Goal: Obtain resource: Download file/media

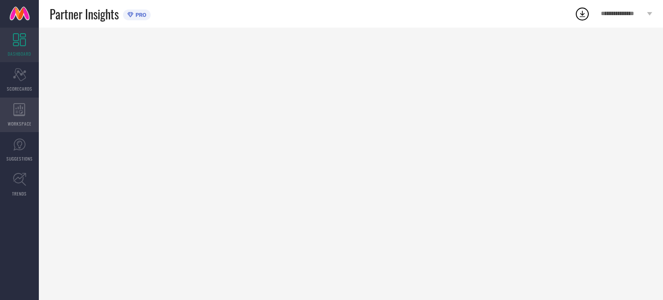
click at [17, 120] on div "WORKSPACE" at bounding box center [19, 115] width 39 height 35
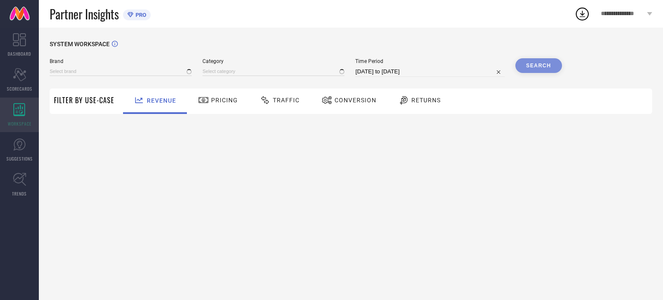
type input "[PERSON_NAME] BY KISAH"
type input "All"
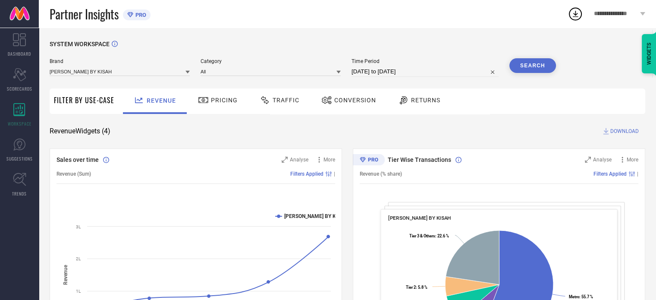
click at [283, 108] on div "Traffic" at bounding box center [279, 100] width 61 height 25
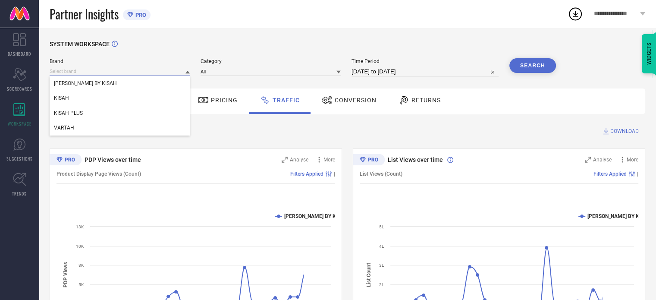
click at [174, 74] on input at bounding box center [120, 71] width 140 height 9
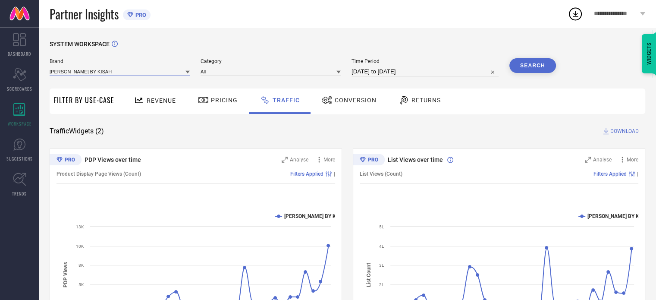
click at [126, 69] on input at bounding box center [120, 71] width 140 height 9
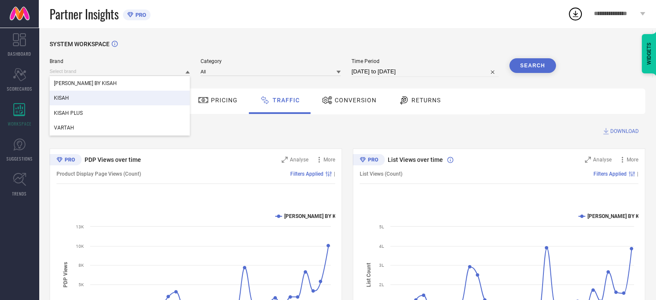
click at [86, 96] on div "KISAH" at bounding box center [120, 98] width 140 height 15
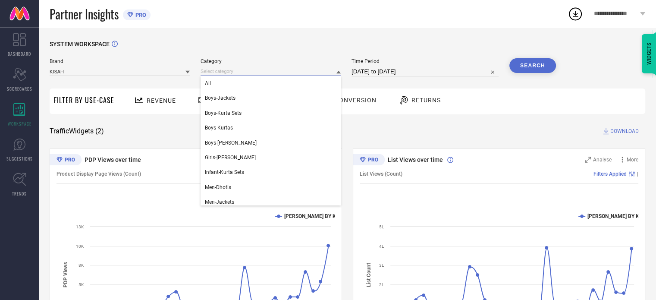
click at [257, 73] on input at bounding box center [271, 71] width 140 height 9
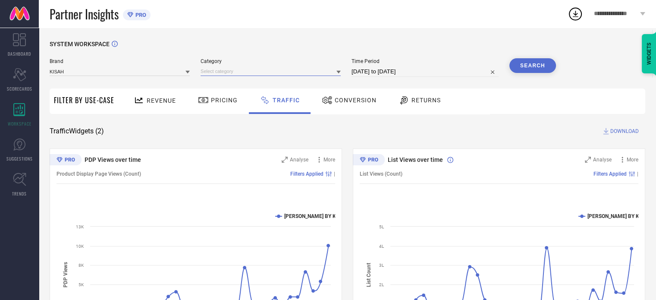
click at [236, 72] on input at bounding box center [271, 71] width 140 height 9
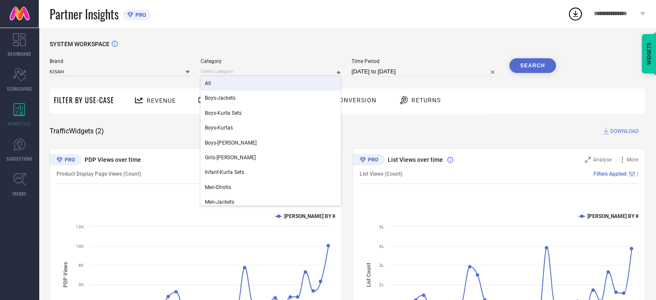
click at [223, 82] on div "All" at bounding box center [271, 83] width 140 height 15
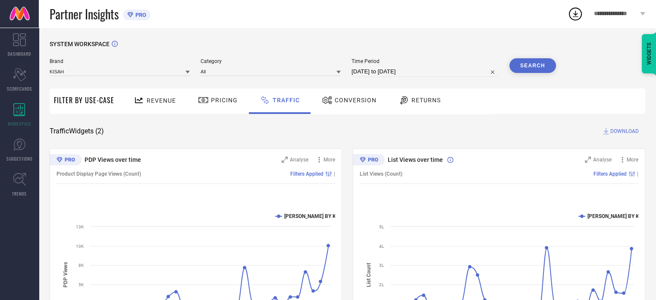
select select "8"
select select "2025"
select select "9"
select select "2025"
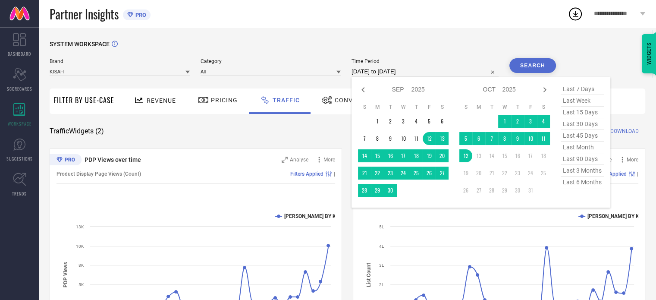
click at [428, 70] on input "[DATE] to [DATE]" at bounding box center [425, 71] width 147 height 10
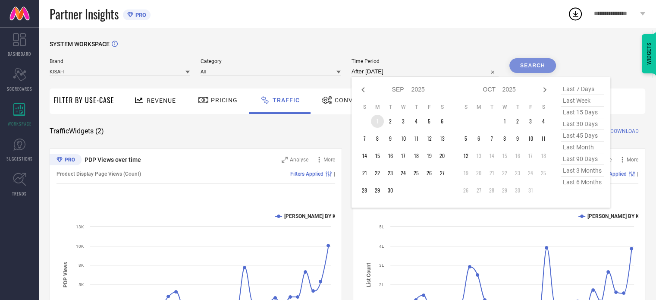
click at [379, 121] on td "1" at bounding box center [377, 121] width 13 height 13
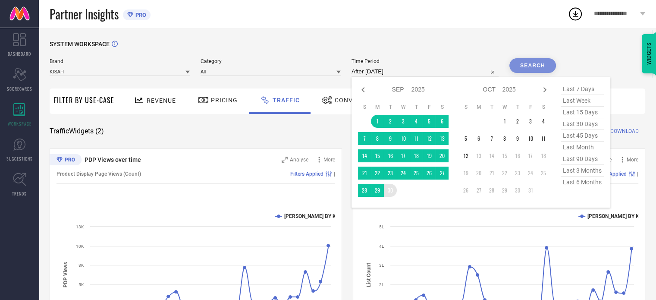
type input "[DATE] to [DATE]"
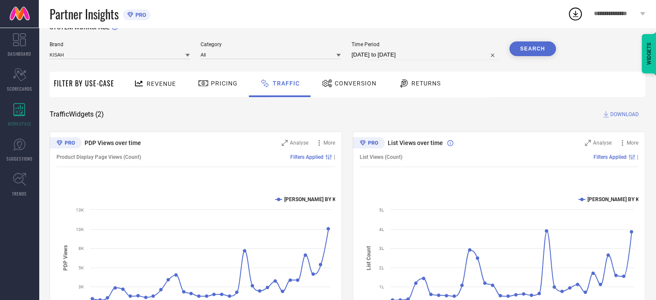
scroll to position [17, 0]
click at [528, 44] on button "Search" at bounding box center [533, 48] width 47 height 15
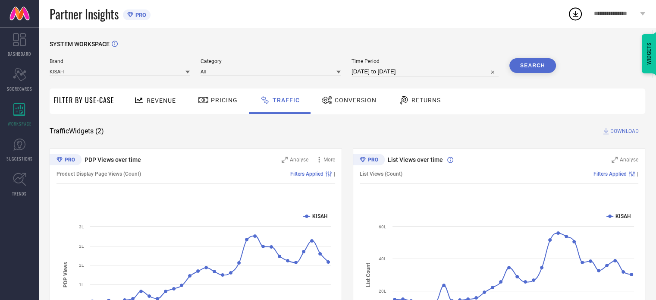
click at [618, 128] on span "DOWNLOAD" at bounding box center [625, 131] width 28 height 9
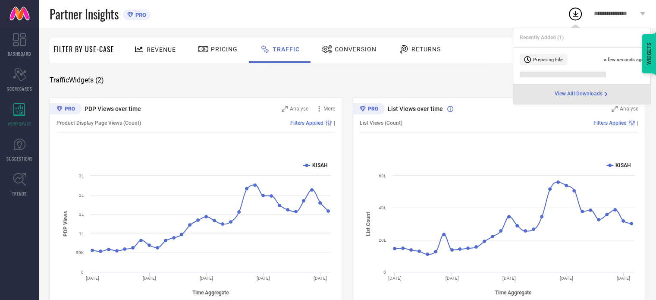
scroll to position [52, 0]
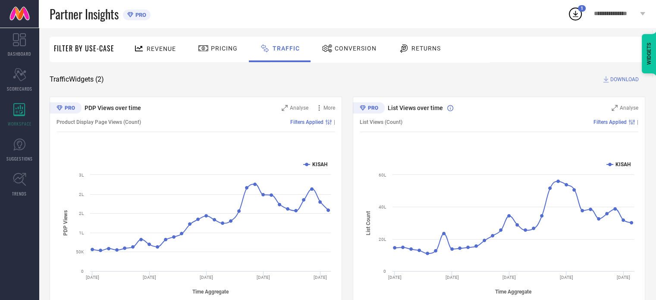
click at [405, 127] on div "List Views (Count) Filters Applied |" at bounding box center [499, 122] width 279 height 20
click at [293, 48] on span "Traffic" at bounding box center [286, 48] width 27 height 7
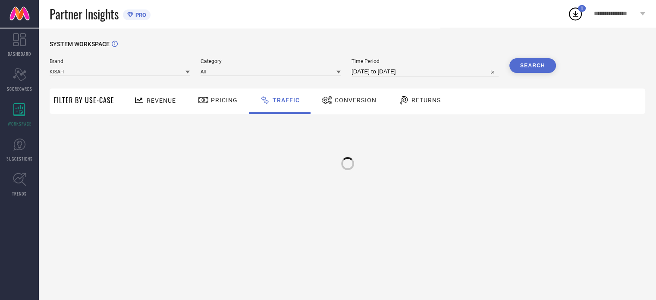
scroll to position [0, 0]
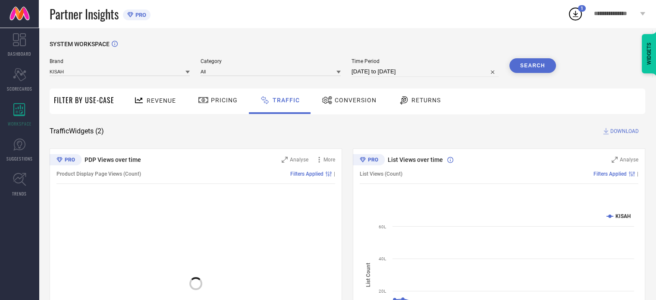
select select "8"
select select "2025"
select select "9"
select select "2025"
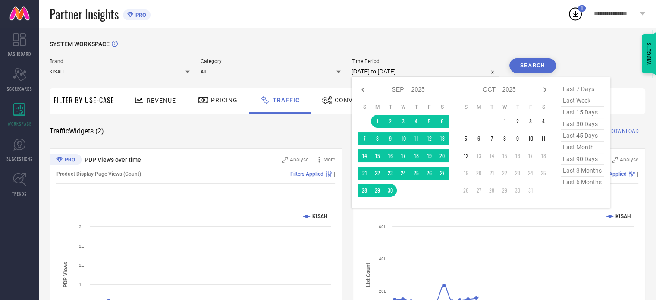
click at [429, 70] on input "[DATE] to [DATE]" at bounding box center [425, 71] width 147 height 10
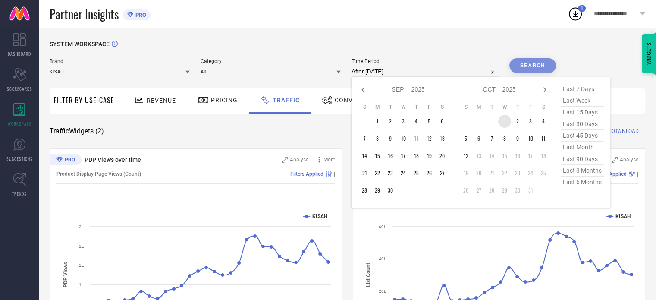
click at [505, 121] on td "1" at bounding box center [505, 121] width 13 height 13
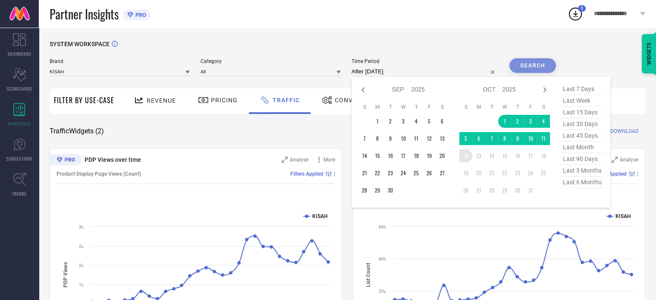
type input "[DATE] to [DATE]"
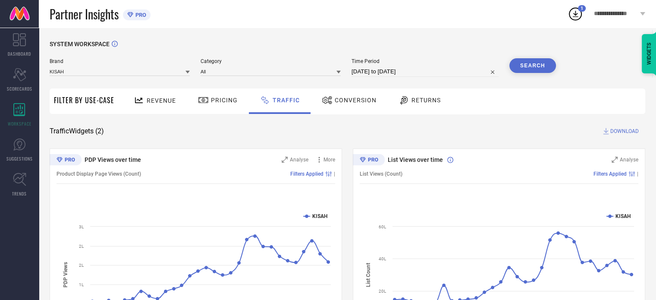
click at [536, 62] on button "Search" at bounding box center [533, 65] width 47 height 15
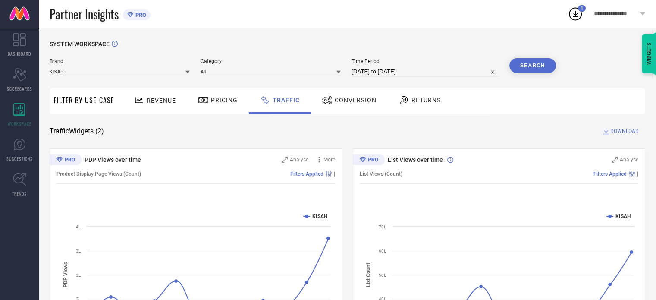
click at [618, 129] on span "DOWNLOAD" at bounding box center [625, 131] width 28 height 9
click at [574, 9] on icon at bounding box center [576, 14] width 16 height 16
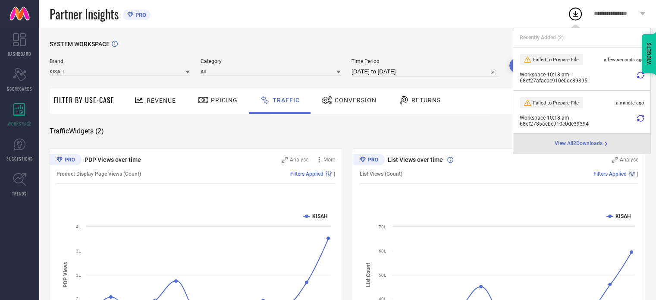
click at [640, 73] on icon at bounding box center [640, 75] width 7 height 7
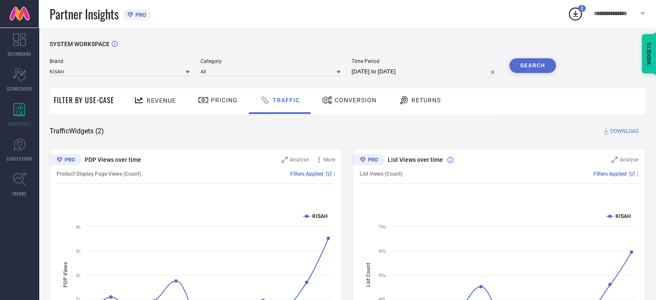
click at [580, 14] on icon at bounding box center [576, 14] width 16 height 16
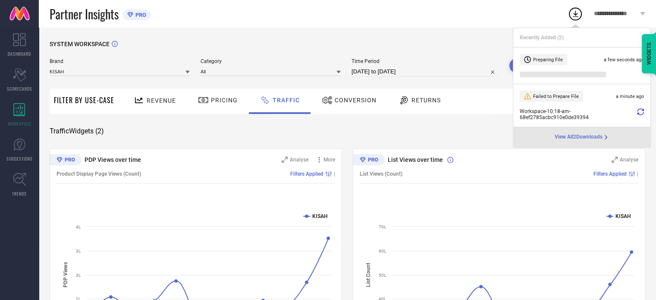
click at [640, 112] on icon at bounding box center [640, 111] width 7 height 7
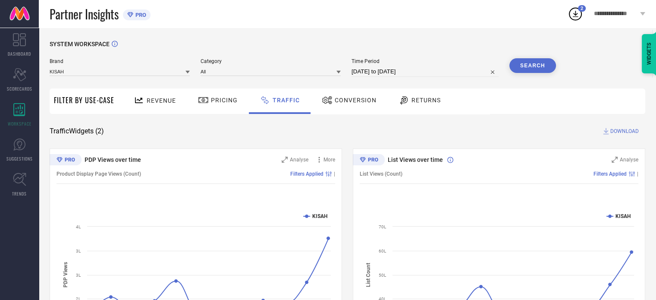
click at [570, 13] on circle at bounding box center [576, 14] width 12 height 12
click at [580, 12] on icon at bounding box center [576, 14] width 16 height 16
click at [643, 73] on div "WIDGETS" at bounding box center [649, 53] width 15 height 39
click at [581, 6] on span "2" at bounding box center [582, 9] width 3 height 6
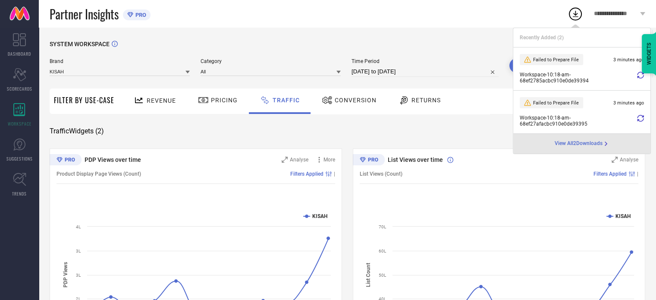
click at [640, 76] on icon at bounding box center [640, 75] width 7 height 7
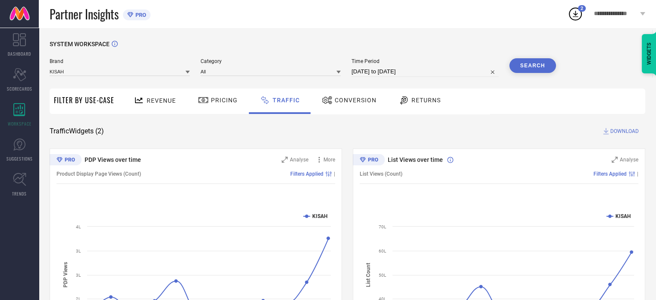
click at [568, 7] on icon at bounding box center [576, 14] width 16 height 16
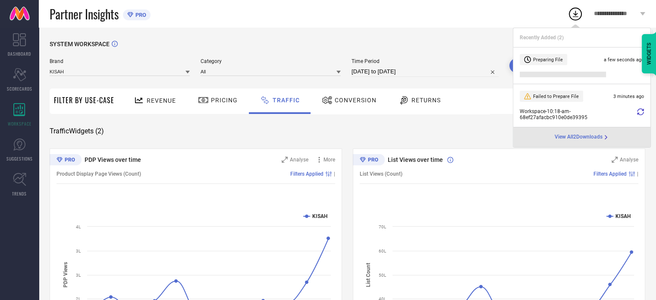
click at [637, 110] on icon at bounding box center [640, 111] width 7 height 7
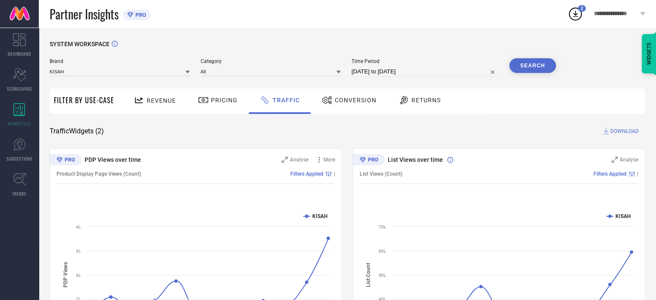
click at [580, 16] on icon at bounding box center [576, 14] width 16 height 16
click at [458, 8] on div "Partner Insights PRO" at bounding box center [309, 14] width 518 height 28
